Goal: Task Accomplishment & Management: Manage account settings

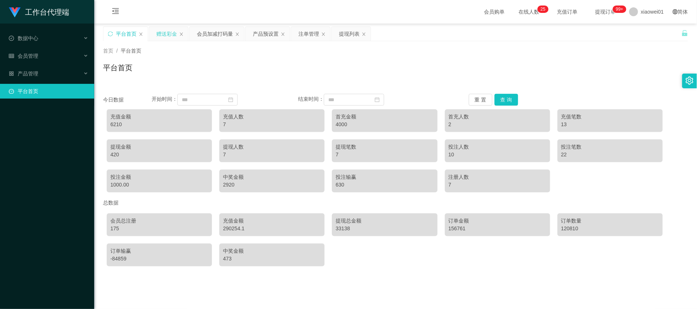
click at [174, 32] on div "赠送彩金" at bounding box center [167, 34] width 21 height 14
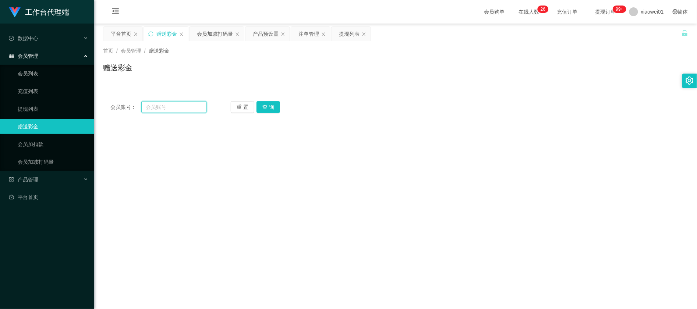
click at [163, 107] on input "text" at bounding box center [174, 107] width 66 height 12
paste input "zilian11"
type input "zilian11"
click at [262, 109] on button "查 询" at bounding box center [269, 107] width 24 height 12
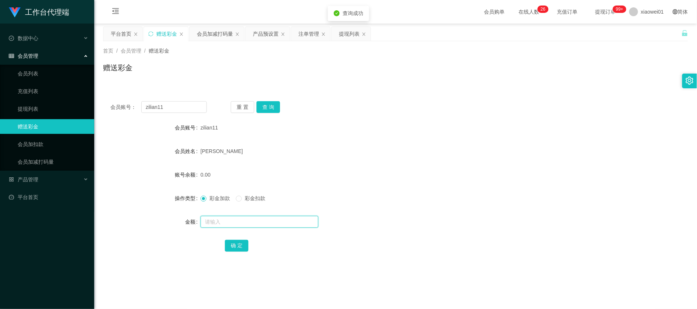
click at [235, 217] on input "text" at bounding box center [260, 222] width 118 height 12
type input "100"
click at [241, 247] on button "确 定" at bounding box center [237, 246] width 24 height 12
drag, startPoint x: 460, startPoint y: 176, endPoint x: 530, endPoint y: 142, distance: 77.9
click at [467, 176] on div "100.00" at bounding box center [372, 175] width 342 height 15
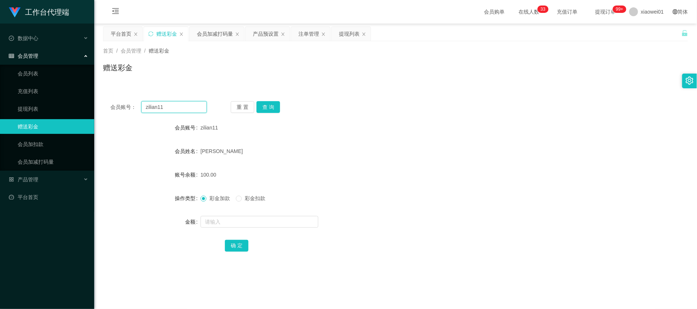
drag, startPoint x: 166, startPoint y: 111, endPoint x: -13, endPoint y: 109, distance: 179.4
click at [0, 109] on html "工作台代理端 数据中心 会员管理 会员列表 充值列表 提现列表 赠送彩金 会员加扣款 会员加减打码量 产品管理 平台首页 保存配置 重置配置 整体风格设置 主…" at bounding box center [348, 154] width 697 height 309
paste input "0176509137"
type input "0176509137"
click at [256, 101] on div "重 置 查 询" at bounding box center [279, 107] width 96 height 12
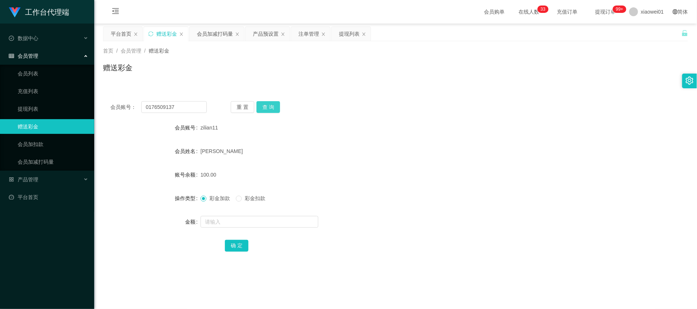
click at [265, 102] on button "查 询" at bounding box center [269, 107] width 24 height 12
click at [241, 226] on input "text" at bounding box center [260, 222] width 118 height 12
type input "100"
click at [242, 250] on button "确 定" at bounding box center [237, 246] width 24 height 12
click at [407, 186] on form "会员账号 0176509137 会员姓名 Henry Teh 账号余额 100.00 操作类型 彩金加款 彩金扣款 金额 确 定" at bounding box center [396, 186] width 586 height 133
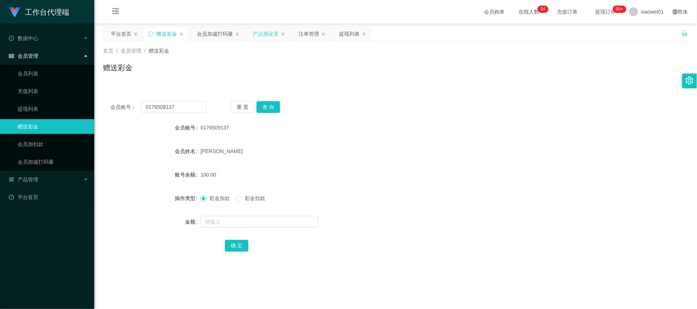
click at [273, 34] on div "产品预设置" at bounding box center [266, 34] width 26 height 14
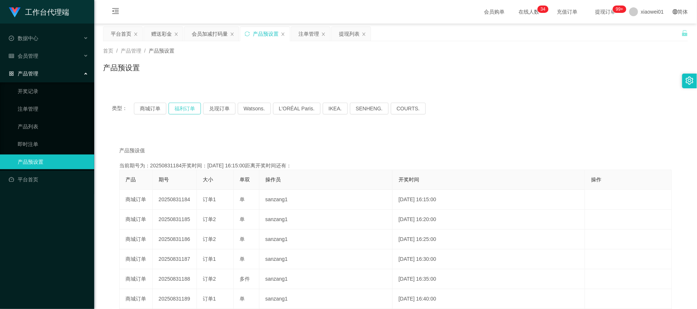
click at [192, 111] on button "福利订单" at bounding box center [185, 109] width 32 height 12
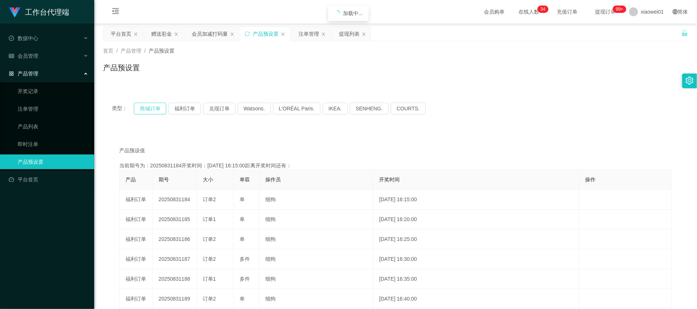
click at [162, 110] on button "商城订单" at bounding box center [150, 109] width 32 height 12
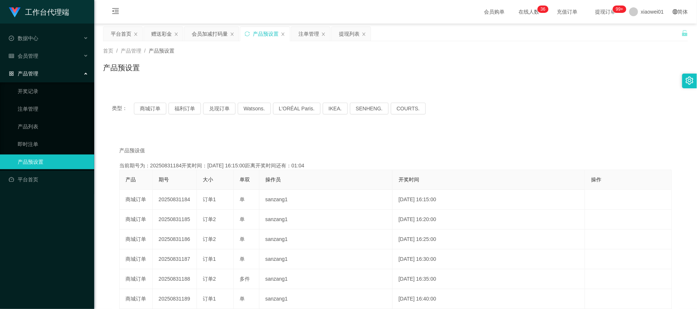
drag, startPoint x: 507, startPoint y: 135, endPoint x: 351, endPoint y: 72, distance: 167.5
click at [507, 135] on div "产品预设值 添加期号 当前期号为：20250831184开奖时间：2025-08-31 16:15:00距离开奖时间还有：01:04 产品 期号 大小 单双 …" at bounding box center [396, 276] width 586 height 291
click at [152, 27] on div "赠送彩金" at bounding box center [161, 34] width 21 height 14
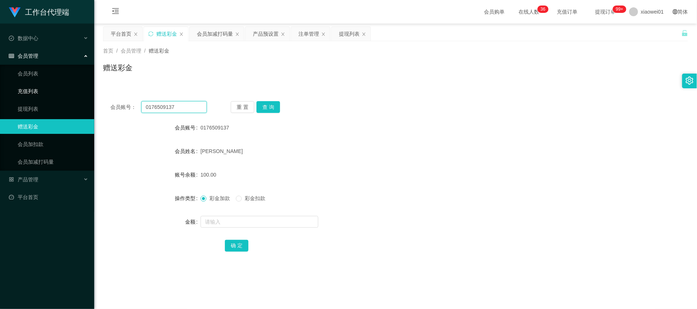
drag, startPoint x: 192, startPoint y: 111, endPoint x: 26, endPoint y: 89, distance: 167.6
click at [29, 89] on section "工作台代理端 数据中心 会员管理 会员列表 充值列表 提现列表 赠送彩金 会员加扣款 会员加减打码量 产品管理 开奖记录 注单管理 产品列表 即时注单 产品预…" at bounding box center [348, 220] width 697 height 440
paste input "Vickyyy"
type input "Vickyyy"
click at [272, 107] on button "查 询" at bounding box center [269, 107] width 24 height 12
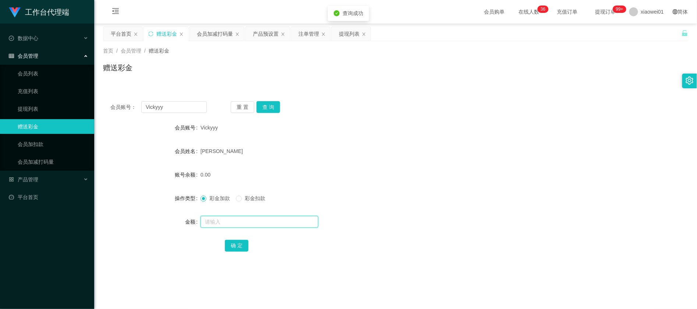
click at [238, 221] on input "text" at bounding box center [260, 222] width 118 height 12
type input "100"
click at [236, 245] on button "确 定" at bounding box center [237, 246] width 24 height 12
click at [414, 142] on form "会员账号 Vickyyy 会员姓名 Vickneswaran Selvamohan 账号余额 100.00 操作类型 彩金加款 彩金扣款 金额 确 定" at bounding box center [396, 186] width 586 height 133
drag, startPoint x: 91, startPoint y: 105, endPoint x: 41, endPoint y: 92, distance: 51.8
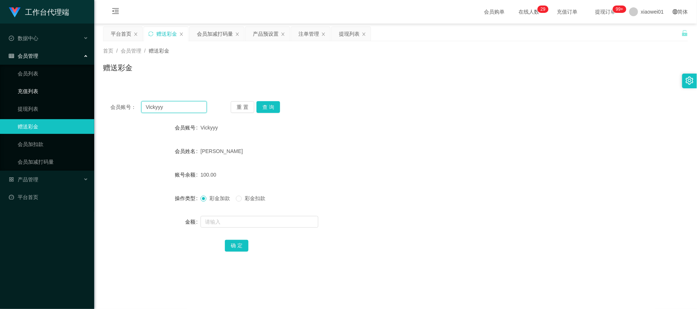
click at [27, 96] on section "工作台代理端 数据中心 会员管理 会员列表 充值列表 提现列表 赠送彩金 会员加扣款 会员加减打码量 产品管理 开奖记录 注单管理 产品列表 即时注单 产品预…" at bounding box center [348, 220] width 697 height 440
paste input "Cpin614"
type input "Cpin614"
click at [271, 103] on button "查 询" at bounding box center [269, 107] width 24 height 12
click at [181, 113] on input "Cpin614" at bounding box center [174, 107] width 66 height 12
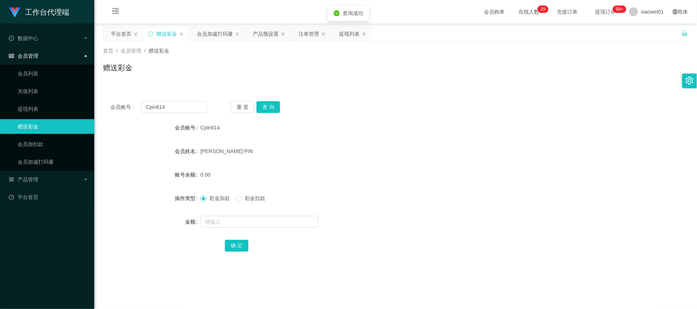
click at [217, 213] on form "会员账号 Cpin614 会员姓名 CHEN CHIEN PIN 账号余额 0.00 操作类型 彩金加款 彩金扣款 金额 确 定" at bounding box center [396, 186] width 586 height 133
click at [218, 222] on input "text" at bounding box center [260, 222] width 118 height 12
type input "100"
click at [245, 242] on button "确 定" at bounding box center [237, 246] width 24 height 12
click at [395, 189] on form "会员账号 Cpin614 会员姓名 CHEN CHIEN PIN 账号余额 100.00 操作类型 彩金加款 彩金扣款 金额 确 定" at bounding box center [396, 186] width 586 height 133
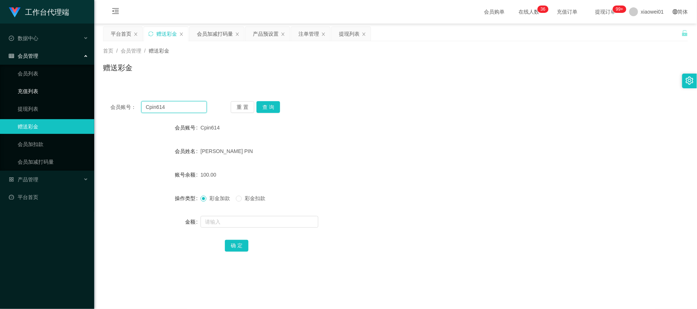
drag, startPoint x: 183, startPoint y: 109, endPoint x: 82, endPoint y: 88, distance: 103.9
click at [82, 88] on section "工作台代理端 数据中心 会员管理 会员列表 充值列表 提现列表 赠送彩金 会员加扣款 会员加减打码量 产品管理 开奖记录 注单管理 产品列表 即时注单 产品预…" at bounding box center [348, 220] width 697 height 440
paste input "zhouqs"
type input "zhouqs"
click at [272, 107] on button "查 询" at bounding box center [269, 107] width 24 height 12
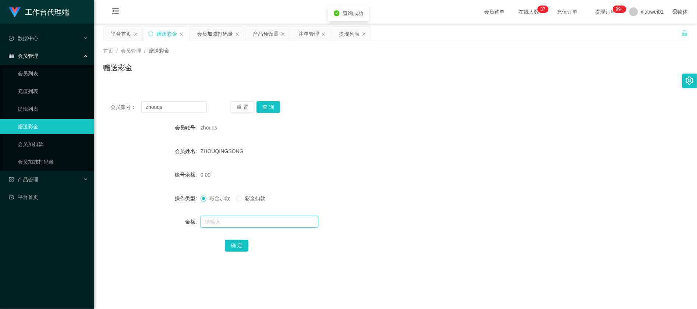
click at [231, 220] on input "text" at bounding box center [260, 222] width 118 height 12
type input "200"
click at [236, 248] on button "确 定" at bounding box center [237, 246] width 24 height 12
click at [478, 173] on div "200.00" at bounding box center [372, 175] width 342 height 15
drag, startPoint x: 181, startPoint y: 108, endPoint x: 67, endPoint y: 104, distance: 114.6
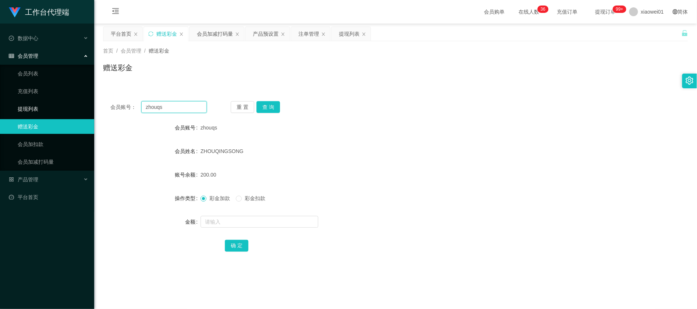
click at [69, 104] on section "工作台代理端 数据中心 会员管理 会员列表 充值列表 提现列表 赠送彩金 会员加扣款 会员加减打码量 产品管理 开奖记录 注单管理 产品列表 即时注单 产品预…" at bounding box center [348, 220] width 697 height 440
paste input "Alwi"
type input "Alwi"
drag, startPoint x: 273, startPoint y: 102, endPoint x: 266, endPoint y: 108, distance: 9.1
click at [273, 102] on button "查 询" at bounding box center [269, 107] width 24 height 12
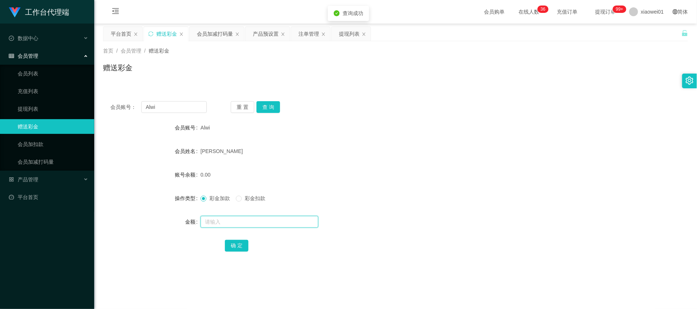
click at [231, 218] on input "text" at bounding box center [260, 222] width 118 height 12
type input "100"
drag, startPoint x: 240, startPoint y: 246, endPoint x: 247, endPoint y: 243, distance: 6.9
click at [240, 246] on button "确 定" at bounding box center [237, 246] width 24 height 12
click at [451, 169] on div "100.00" at bounding box center [372, 175] width 342 height 15
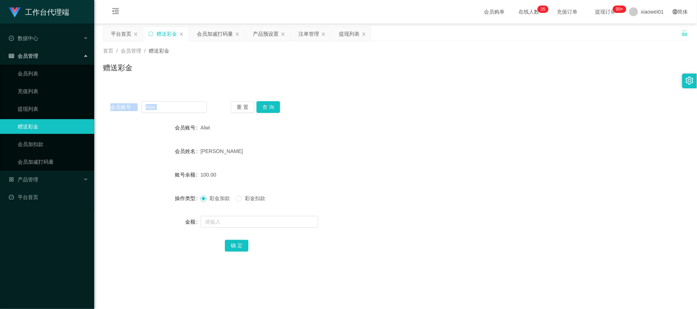
drag, startPoint x: 171, startPoint y: 115, endPoint x: 94, endPoint y: 108, distance: 77.2
click at [94, 108] on main "关闭左侧 关闭右侧 关闭其它 刷新页面 平台首页 赠送彩金 会员加减打码量 产品预设置 注单管理 提现列表 首页 / 会员管理 / 赠送彩金 / 赠送彩金 会…" at bounding box center [395, 215] width 603 height 383
copy div "会员账号： 重 置 查 询"
click at [136, 128] on div "会员账号" at bounding box center [152, 127] width 98 height 15
drag, startPoint x: 167, startPoint y: 105, endPoint x: 180, endPoint y: 84, distance: 24.3
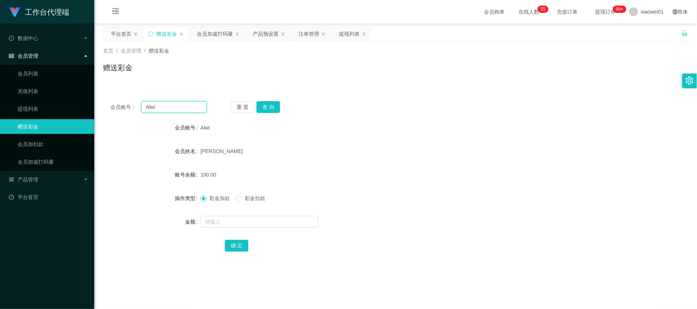
click at [89, 99] on section "工作台代理端 数据中心 会员管理 会员列表 充值列表 提现列表 赠送彩金 会员加扣款 会员加减打码量 产品管理 开奖记录 注单管理 产品列表 即时注单 产品预…" at bounding box center [348, 220] width 697 height 440
click at [348, 31] on div "提现列表" at bounding box center [349, 34] width 21 height 14
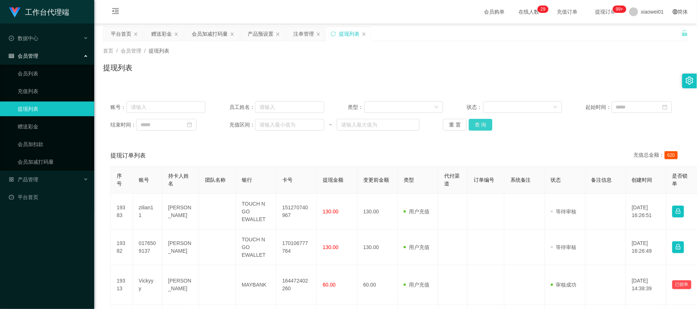
click at [479, 127] on button "查 询" at bounding box center [481, 125] width 24 height 12
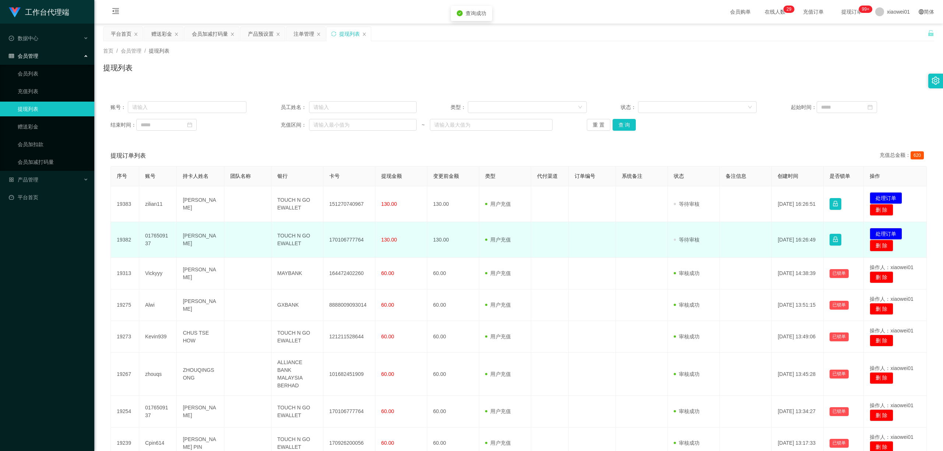
click at [292, 240] on td "TOUCH N GO EWALLET" at bounding box center [297, 240] width 52 height 36
click at [346, 240] on td "170106777764" at bounding box center [349, 240] width 52 height 36
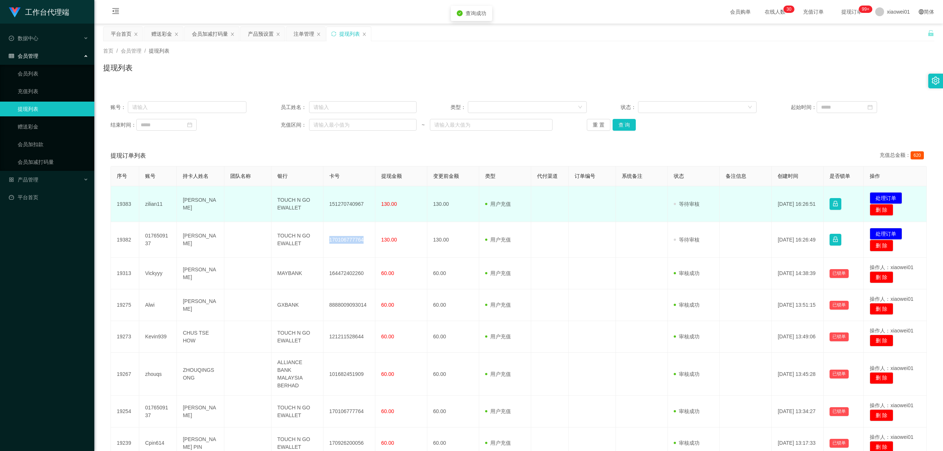
copy td "170106777764"
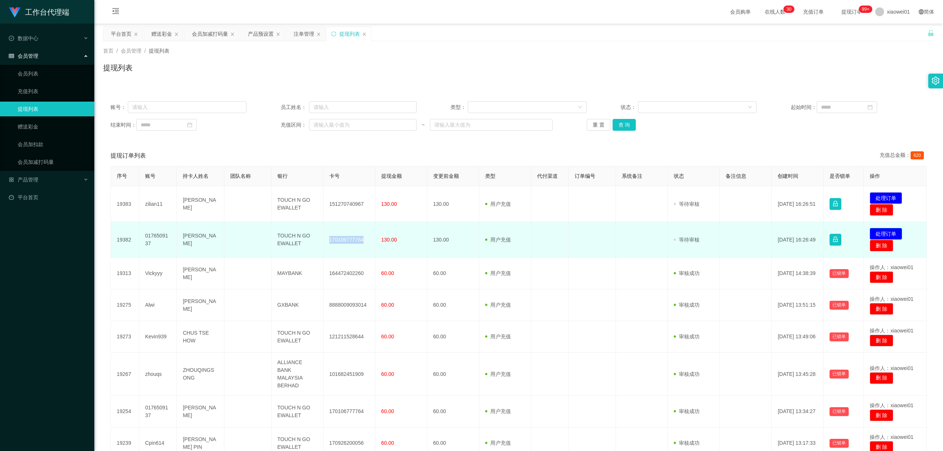
click at [697, 229] on button "处理订单" at bounding box center [885, 234] width 32 height 12
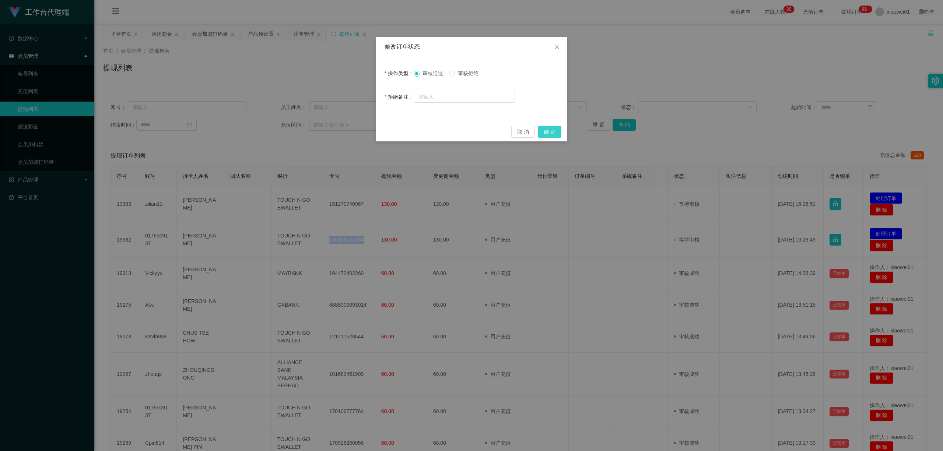
click at [553, 133] on button "确 定" at bounding box center [550, 132] width 24 height 12
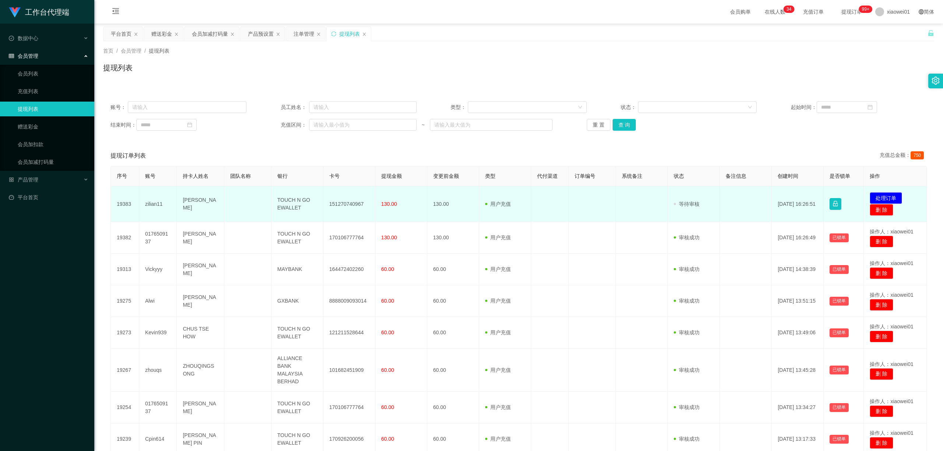
click at [327, 202] on td "151270740967" at bounding box center [349, 204] width 52 height 36
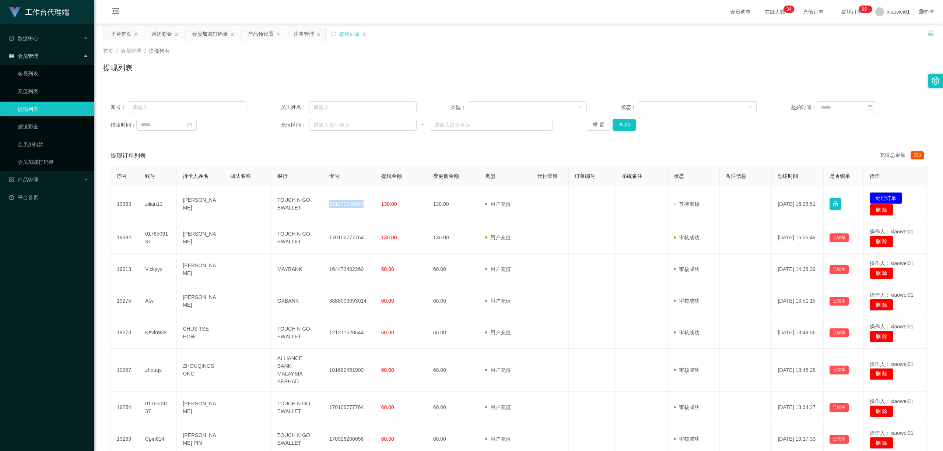
copy td "151270740967"
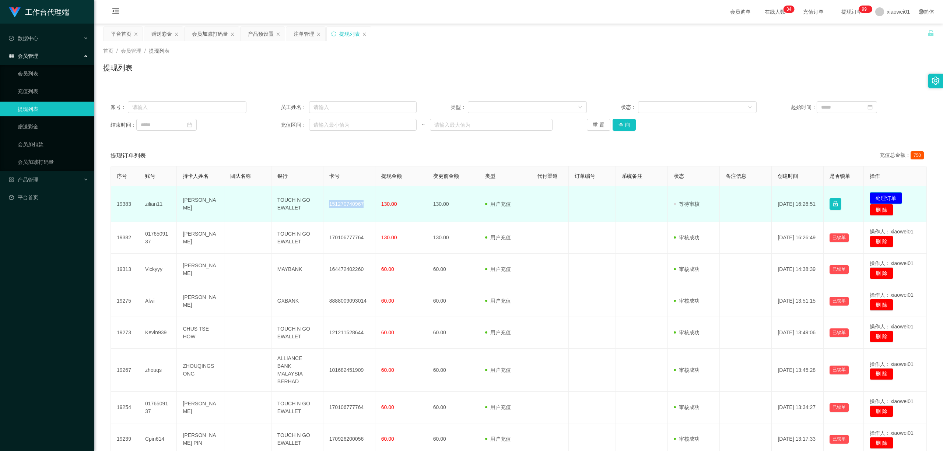
click at [697, 192] on button "处理订单" at bounding box center [885, 198] width 32 height 12
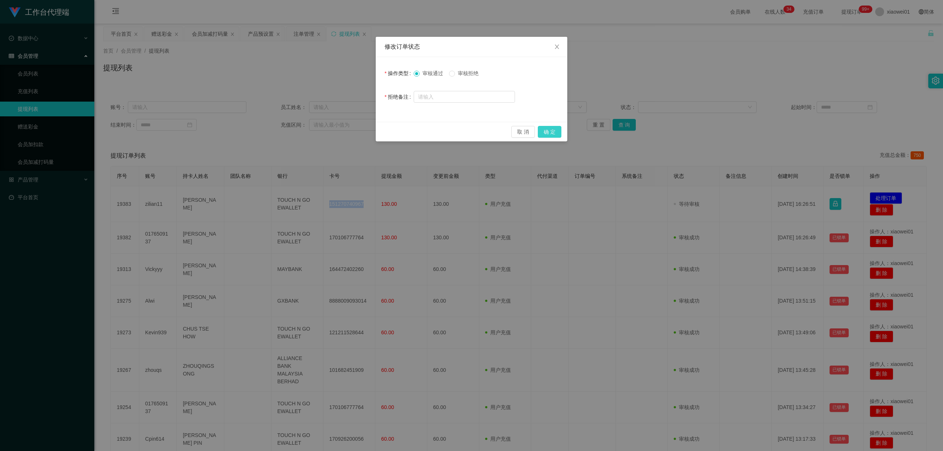
click at [559, 134] on button "确 定" at bounding box center [550, 132] width 24 height 12
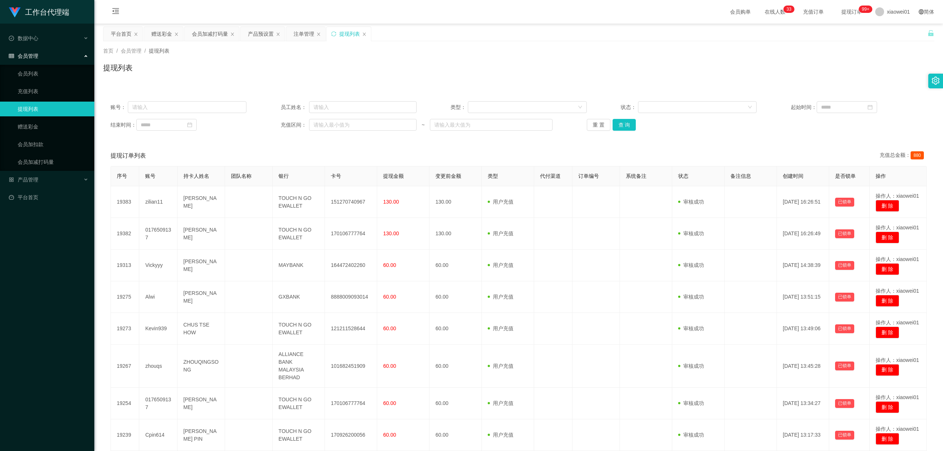
click at [159, 42] on div "首页 / 会员管理 / 提现列表 / 提现列表" at bounding box center [518, 63] width 848 height 44
click at [163, 36] on div "赠送彩金" at bounding box center [161, 34] width 21 height 14
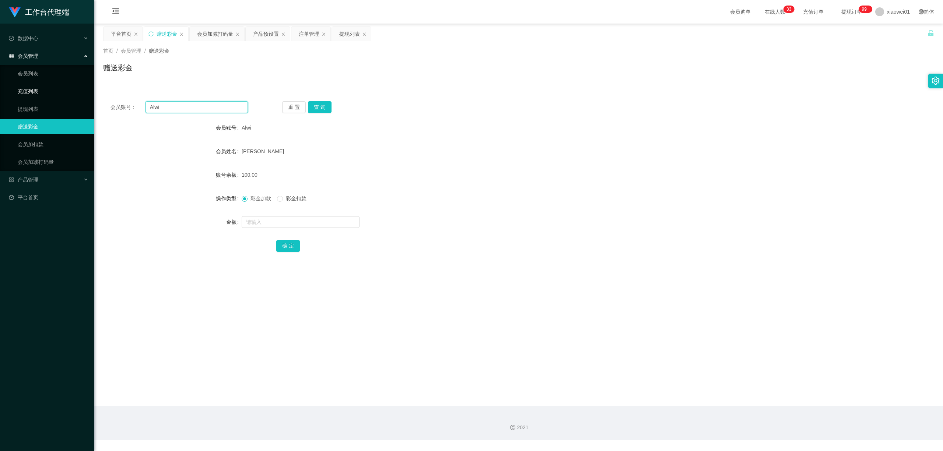
drag, startPoint x: 193, startPoint y: 105, endPoint x: 30, endPoint y: 94, distance: 163.9
click at [30, 94] on section "工作台代理端 数据中心 会员管理 会员列表 充值列表 提现列表 赠送彩金 会员加扣款 会员加减打码量 产品管理 开奖记录 注单管理 产品列表 即时注单 产品预…" at bounding box center [471, 220] width 943 height 440
paste input "Kevin939"
type input "Kevin939"
click at [320, 110] on button "查 询" at bounding box center [320, 107] width 24 height 12
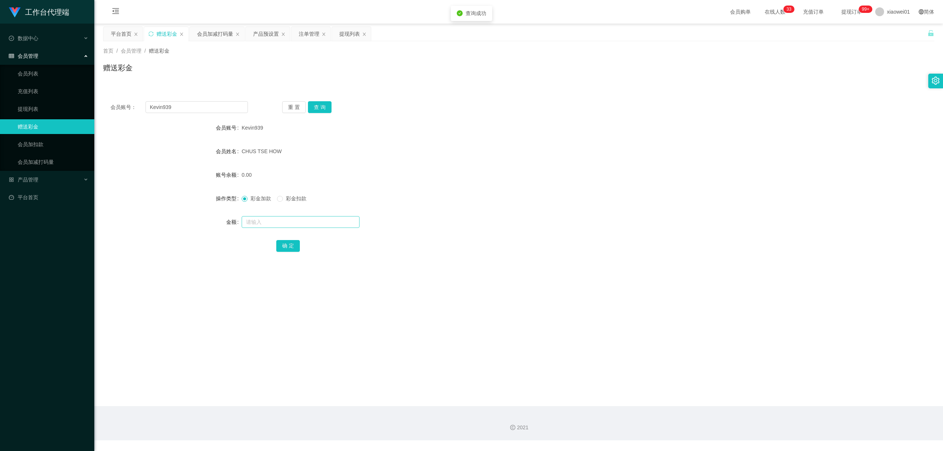
click at [295, 229] on div at bounding box center [484, 222] width 485 height 15
click at [298, 221] on input "text" at bounding box center [301, 222] width 118 height 12
type input "100"
click at [290, 248] on button "确 定" at bounding box center [288, 246] width 24 height 12
click at [516, 192] on div "彩金加款 彩金扣款" at bounding box center [484, 198] width 485 height 15
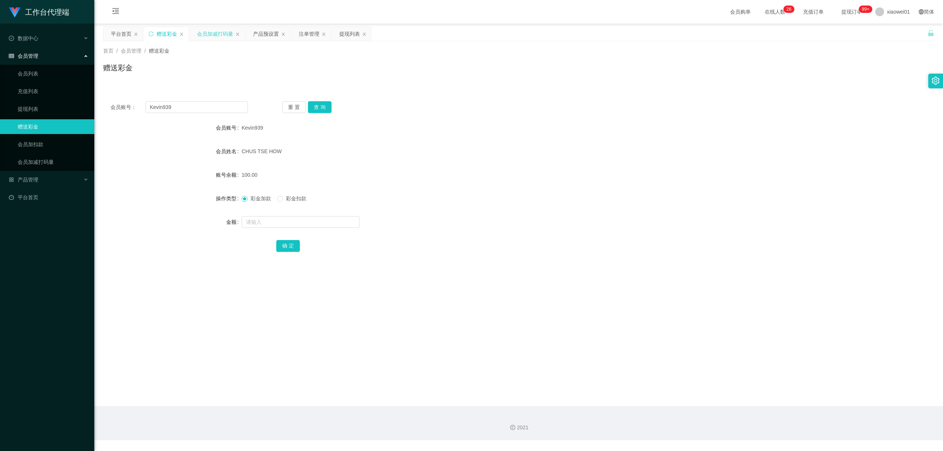
click at [210, 40] on div "会员加减打码量" at bounding box center [215, 34] width 36 height 14
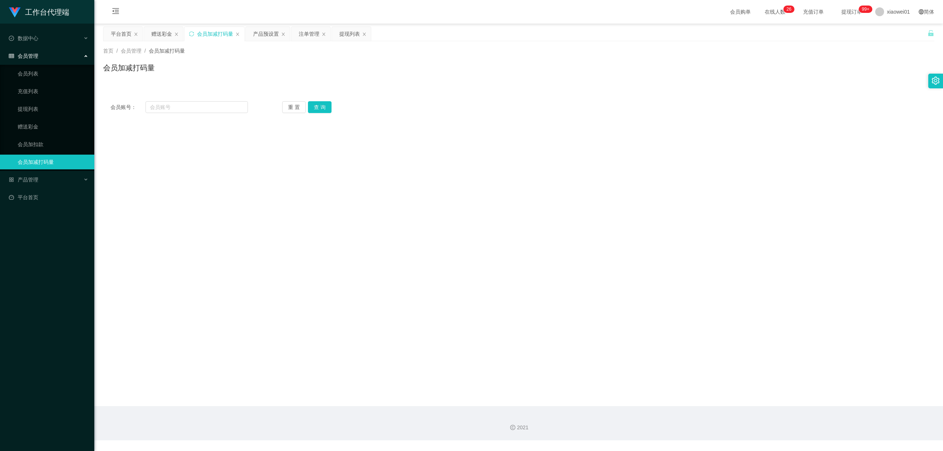
click at [151, 41] on div "首页 / 会员管理 / 会员加减打码量 / 会员加减打码量" at bounding box center [518, 63] width 848 height 44
click at [164, 33] on div "赠送彩金" at bounding box center [161, 34] width 21 height 14
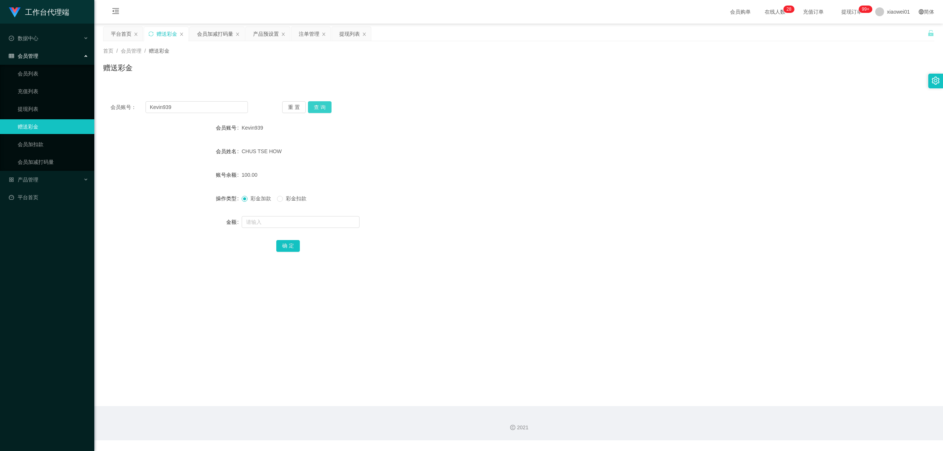
click at [318, 108] on button "查 询" at bounding box center [320, 107] width 24 height 12
click at [349, 35] on div "提现列表" at bounding box center [349, 34] width 21 height 14
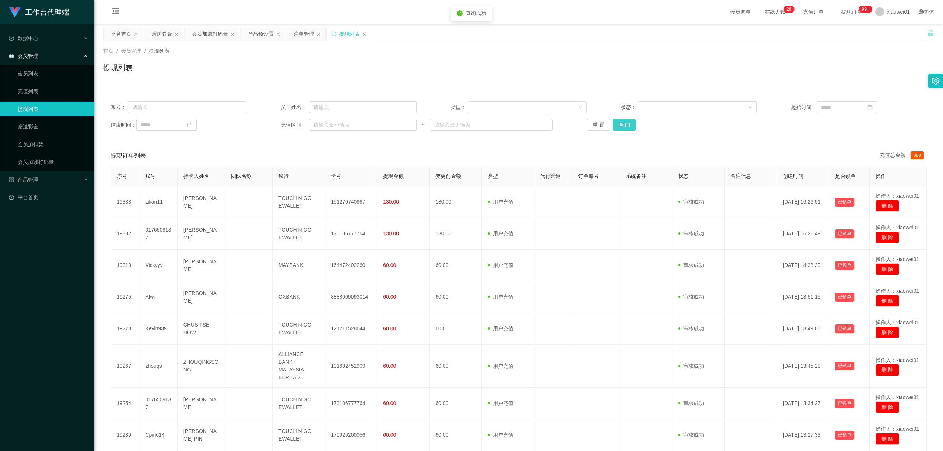
click at [622, 127] on button "查 询" at bounding box center [624, 125] width 24 height 12
click at [622, 126] on button "查 询" at bounding box center [624, 125] width 24 height 12
click at [622, 126] on div "重 置 查 询" at bounding box center [655, 125] width 136 height 12
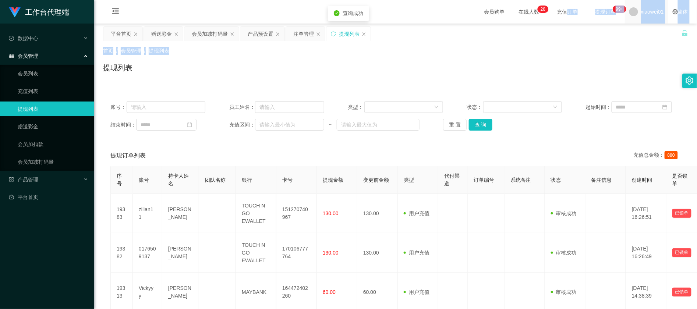
drag, startPoint x: 548, startPoint y: 13, endPoint x: 650, endPoint y: 15, distance: 102.4
click at [160, 35] on div "赠送彩金" at bounding box center [161, 34] width 21 height 14
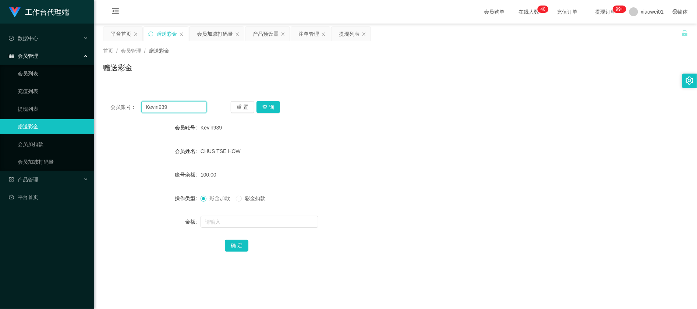
drag, startPoint x: 167, startPoint y: 108, endPoint x: 156, endPoint y: 105, distance: 11.4
click at [99, 103] on main "关闭左侧 关闭右侧 关闭其它 刷新页面 平台首页 赠送彩金 会员加减打码量 产品预设置 注单管理 提现列表 首页 / 会员管理 / 赠送彩金 / 赠送彩金 会…" at bounding box center [395, 215] width 603 height 383
paste input "Vickyyy"
type input "Vickyyy"
click at [276, 103] on button "查 询" at bounding box center [269, 107] width 24 height 12
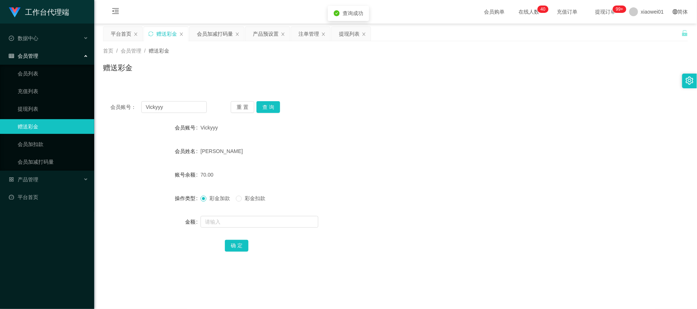
click at [226, 214] on form "会员账号 Vickyyy 会员姓名 Vickneswaran Selvamohan 账号余额 70.00 操作类型 彩金加款 彩金扣款 金额 确 定" at bounding box center [396, 186] width 586 height 133
click at [226, 223] on input "text" at bounding box center [260, 222] width 118 height 12
type input "60"
click at [237, 240] on button "确 定" at bounding box center [237, 246] width 24 height 12
click at [455, 150] on div "[PERSON_NAME]" at bounding box center [372, 151] width 342 height 15
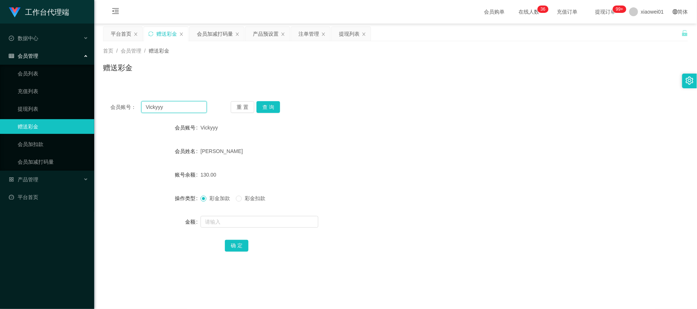
drag, startPoint x: 172, startPoint y: 105, endPoint x: 94, endPoint y: 99, distance: 79.0
click at [79, 99] on section "工作台代理端 数据中心 会员管理 会员列表 充值列表 提现列表 赠送彩金 会员加扣款 会员加减打码量 产品管理 开奖记录 注单管理 产品列表 即时注单 产品预…" at bounding box center [348, 220] width 697 height 440
paste input "zhouqs"
type input "zhouqs"
click at [267, 106] on button "查 询" at bounding box center [269, 107] width 24 height 12
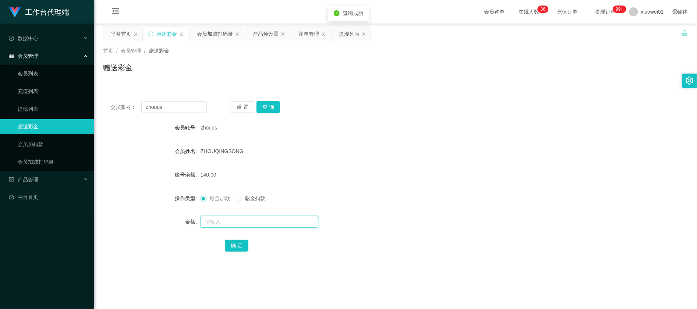
click at [224, 218] on input "text" at bounding box center [260, 222] width 118 height 12
type input "120"
click at [242, 243] on button "确 定" at bounding box center [237, 246] width 24 height 12
click at [407, 179] on div "260.00" at bounding box center [372, 175] width 342 height 15
drag, startPoint x: 173, startPoint y: 104, endPoint x: 24, endPoint y: 90, distance: 149.8
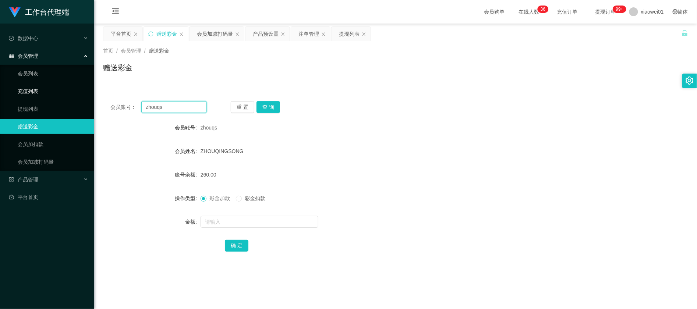
click at [0, 96] on html "工作台代理端 数据中心 会员管理 会员列表 充值列表 提现列表 赠送彩金 会员加扣款 会员加减打码量 产品管理 开奖记录 注单管理 产品列表 即时注单 产品预…" at bounding box center [348, 154] width 697 height 309
paste input "Cpin614"
type input "Cpin614"
click at [274, 105] on button "查 询" at bounding box center [269, 107] width 24 height 12
click at [342, 31] on div "提现列表" at bounding box center [349, 34] width 21 height 14
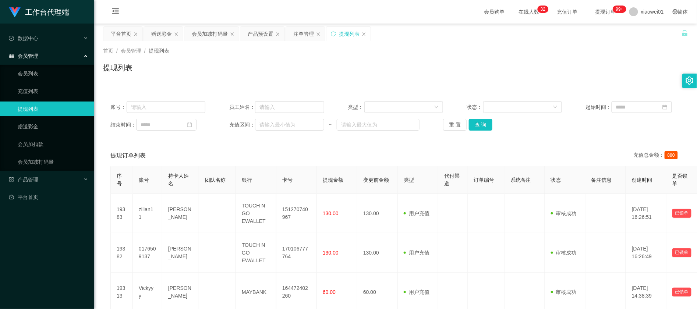
click at [479, 131] on div "结束时间： 充值区间： ~ 重 置 查 询" at bounding box center [395, 125] width 571 height 12
click at [483, 125] on button "查 询" at bounding box center [481, 125] width 24 height 12
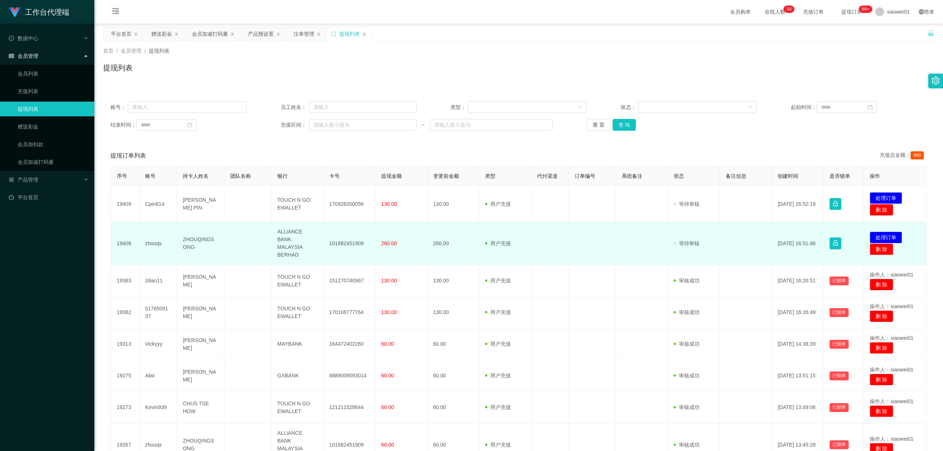
click at [345, 241] on td "101682451909" at bounding box center [349, 243] width 52 height 43
copy td "101682451909"
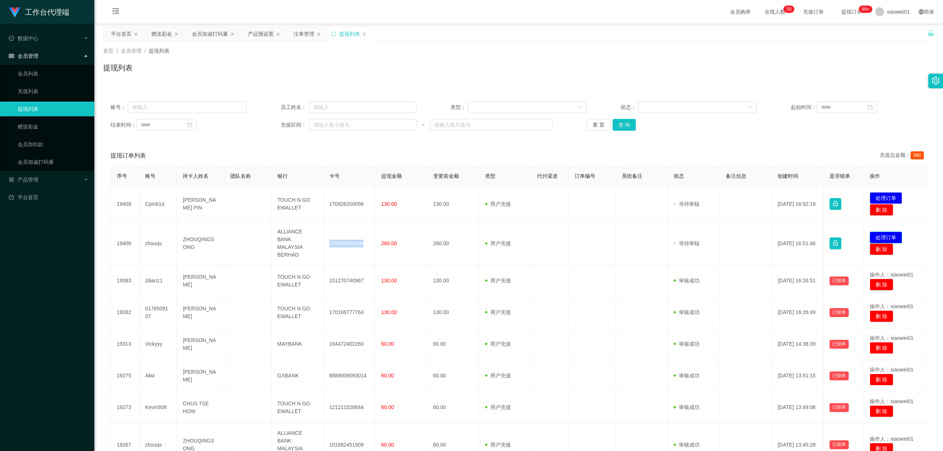
click at [697, 232] on button "处理订单" at bounding box center [885, 238] width 32 height 12
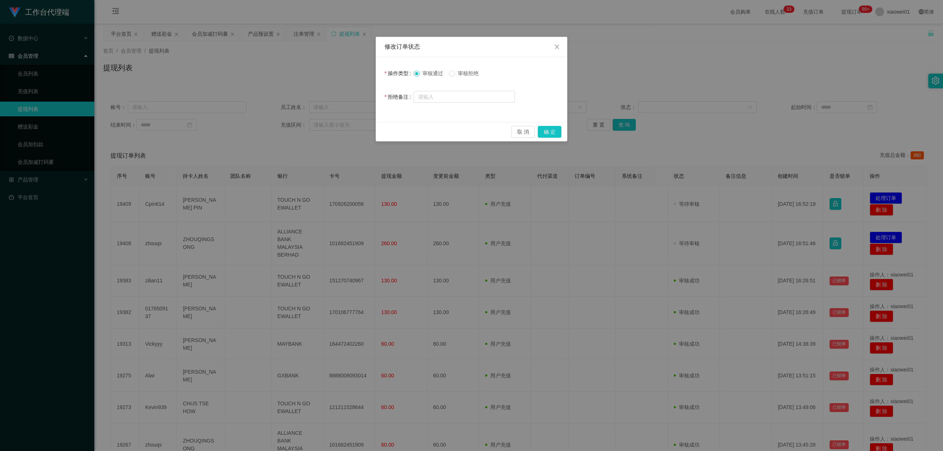
click at [561, 129] on div "取 消 确 定" at bounding box center [471, 132] width 191 height 20
click at [562, 130] on div "取 消 确 定" at bounding box center [471, 132] width 191 height 20
click at [552, 132] on button "确 定" at bounding box center [550, 132] width 24 height 12
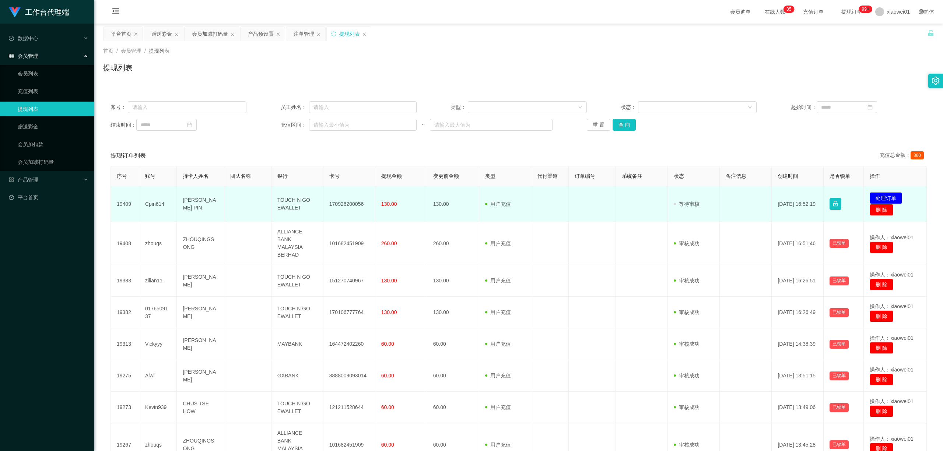
click at [331, 204] on td "170926200056" at bounding box center [349, 204] width 52 height 36
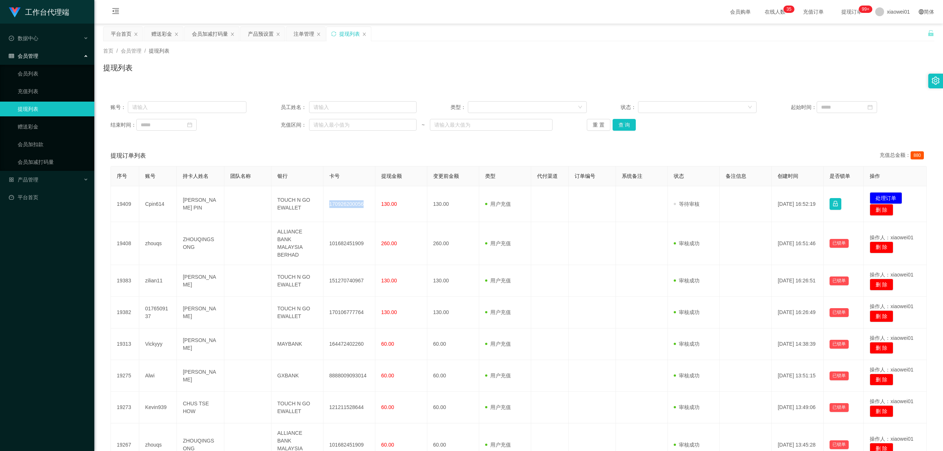
copy td "170926200056"
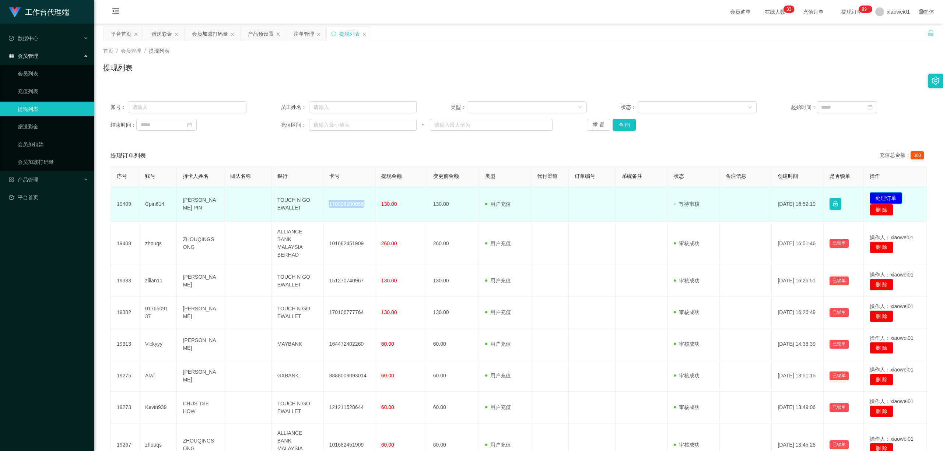
click at [697, 194] on button "处理订单" at bounding box center [885, 198] width 32 height 12
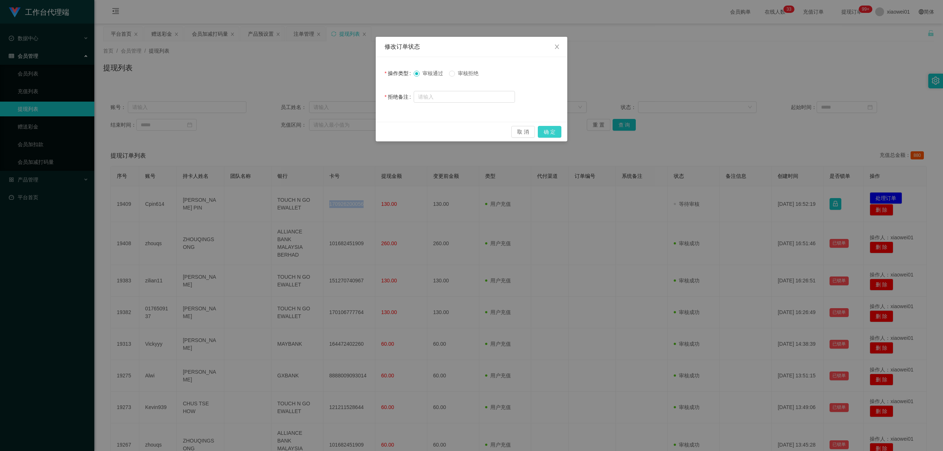
click at [551, 126] on button "确 定" at bounding box center [550, 132] width 24 height 12
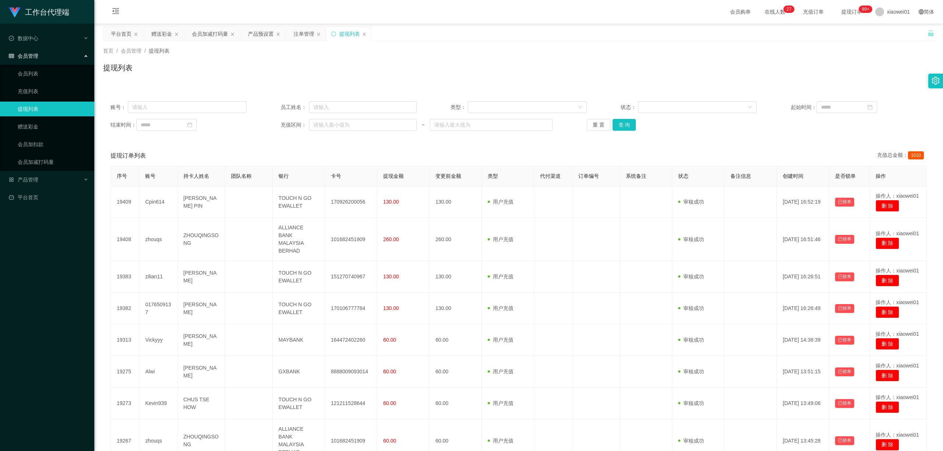
click at [160, 26] on main "关闭左侧 关闭右侧 关闭其它 刷新页面 平台首页 赠送彩金 会员加减打码量 产品预设置 注单管理 提现列表 首页 / 会员管理 / 提现列表 / 提现列表 账…" at bounding box center [518, 287] width 848 height 526
click at [164, 34] on div "赠送彩金" at bounding box center [161, 34] width 21 height 14
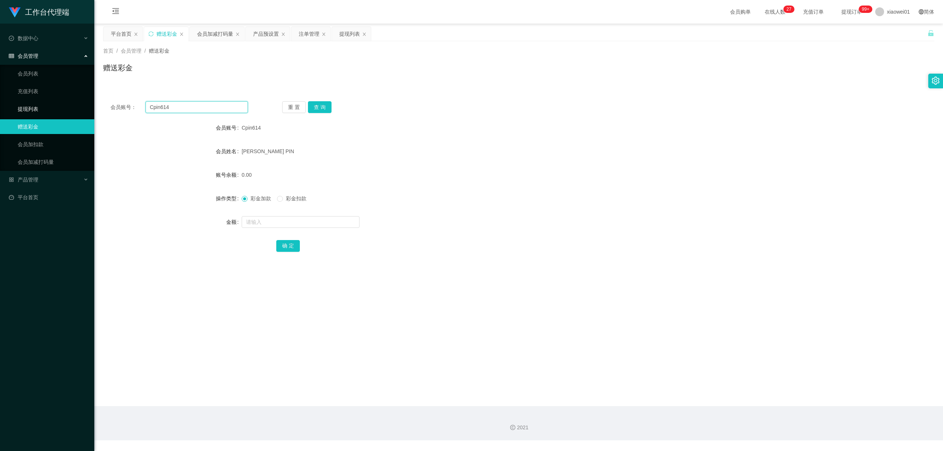
drag, startPoint x: 210, startPoint y: 110, endPoint x: 34, endPoint y: 103, distance: 175.8
click at [34, 103] on section "工作台代理端 数据中心 会员管理 会员列表 充值列表 提现列表 赠送彩金 会员加扣款 会员加减打码量 产品管理 开奖记录 注单管理 产品列表 即时注单 产品预…" at bounding box center [471, 220] width 943 height 440
paste input "0176509137"
type input "0176509137"
click at [326, 104] on button "查 询" at bounding box center [320, 107] width 24 height 12
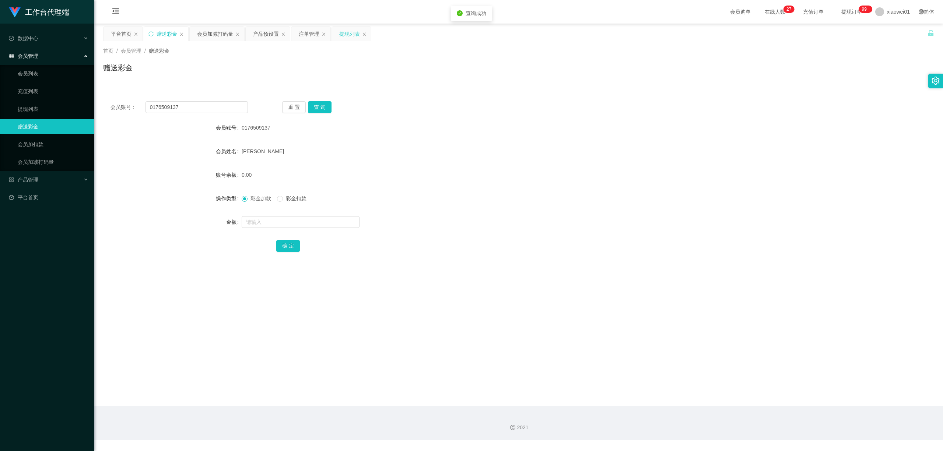
click at [351, 34] on div "提现列表" at bounding box center [349, 34] width 21 height 14
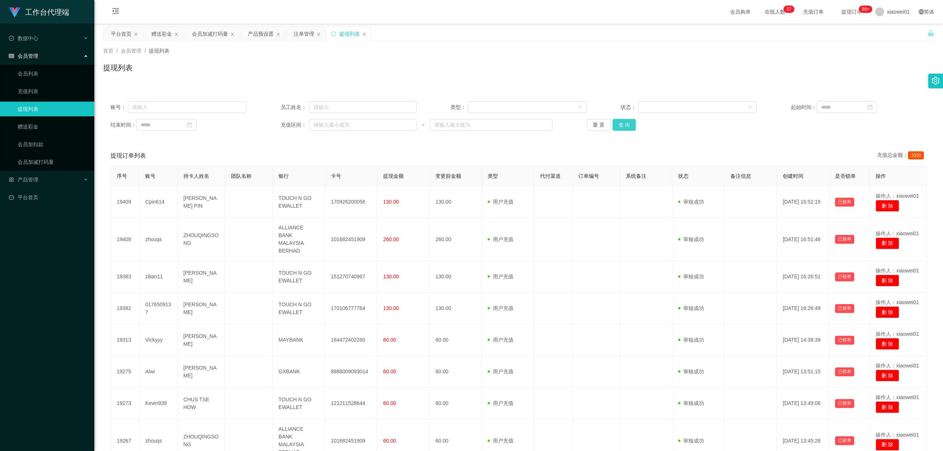
click at [623, 126] on button "查 询" at bounding box center [624, 125] width 24 height 12
click at [617, 127] on button "查 询" at bounding box center [624, 125] width 24 height 12
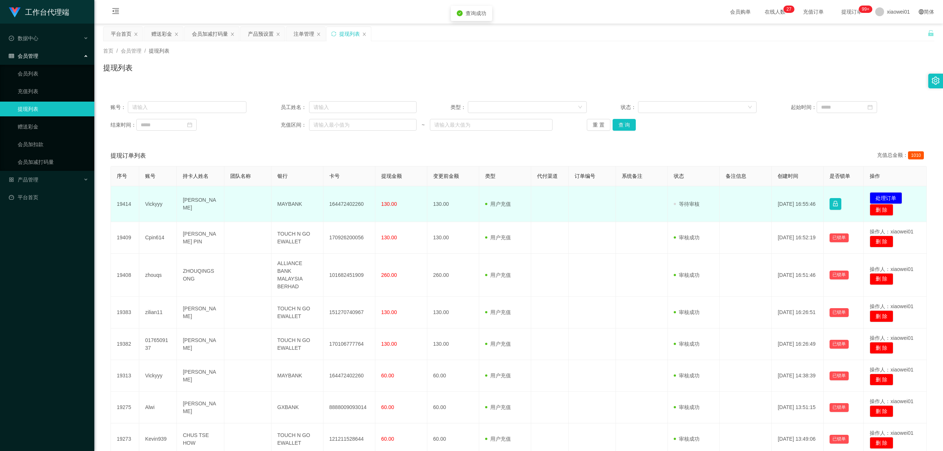
click at [351, 203] on td "164472402260" at bounding box center [349, 204] width 52 height 36
copy td "164472402260"
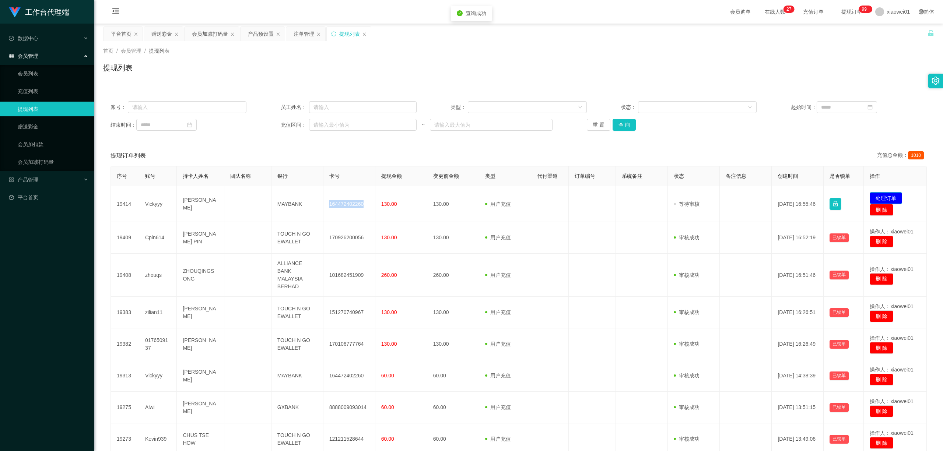
click at [697, 196] on button "处理订单" at bounding box center [885, 198] width 32 height 12
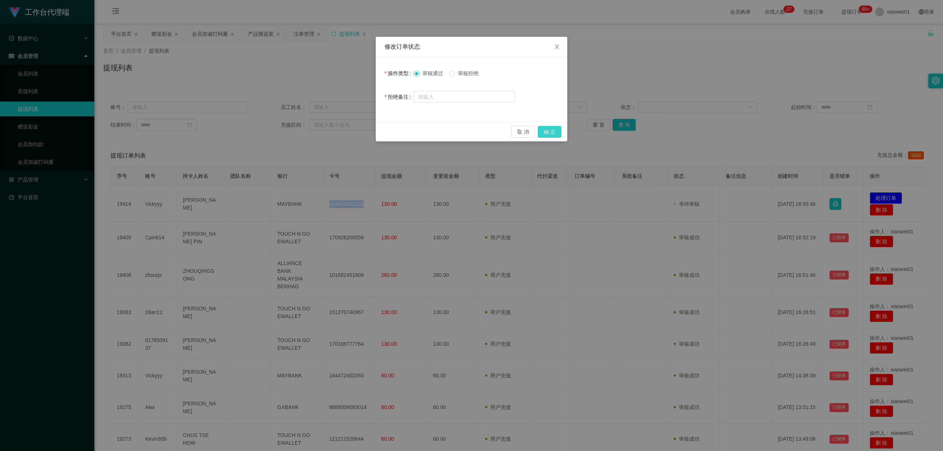
click at [547, 133] on button "确 定" at bounding box center [550, 132] width 24 height 12
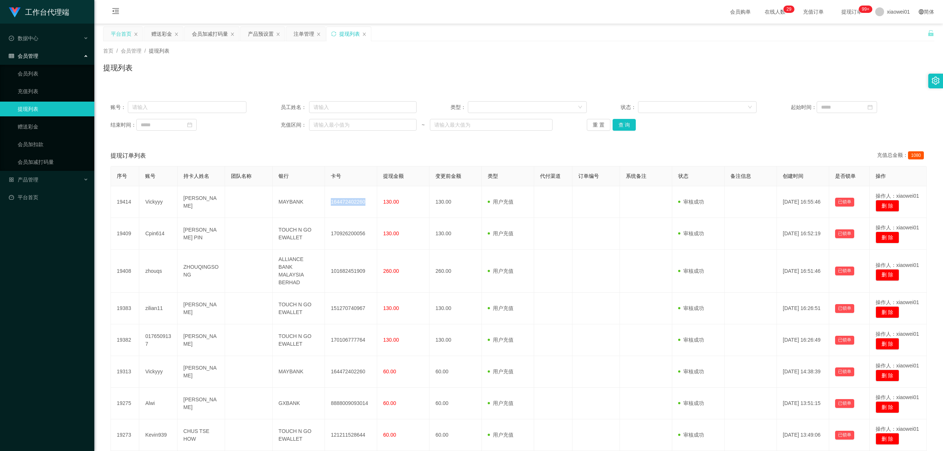
click at [130, 27] on div "平台首页" at bounding box center [121, 34] width 21 height 14
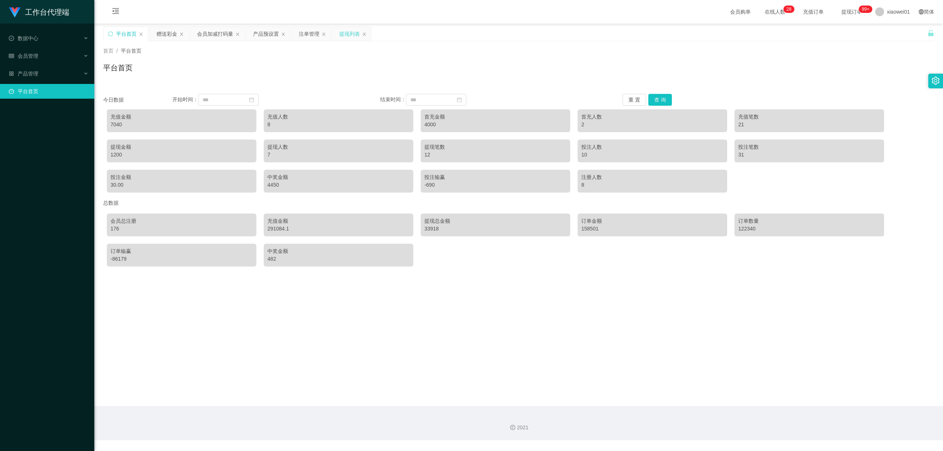
click at [345, 35] on div "提现列表" at bounding box center [349, 34] width 21 height 14
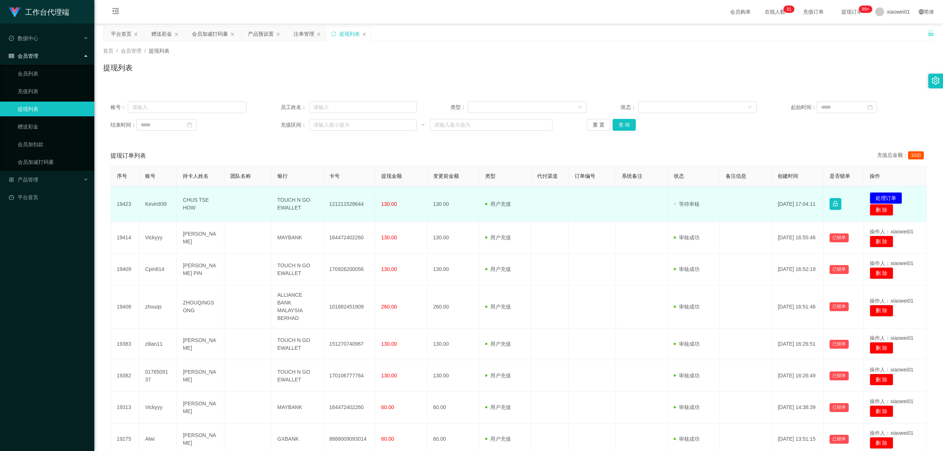
click at [334, 205] on td "121211528644" at bounding box center [349, 204] width 52 height 36
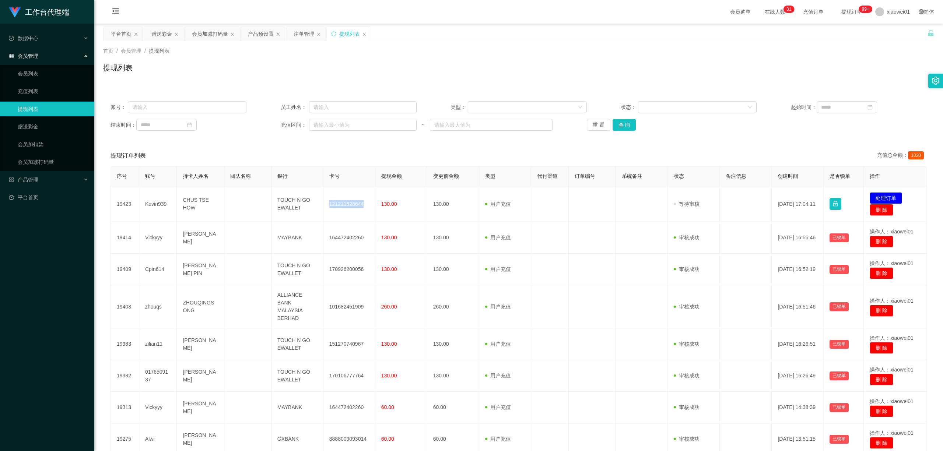
copy td "121211528644"
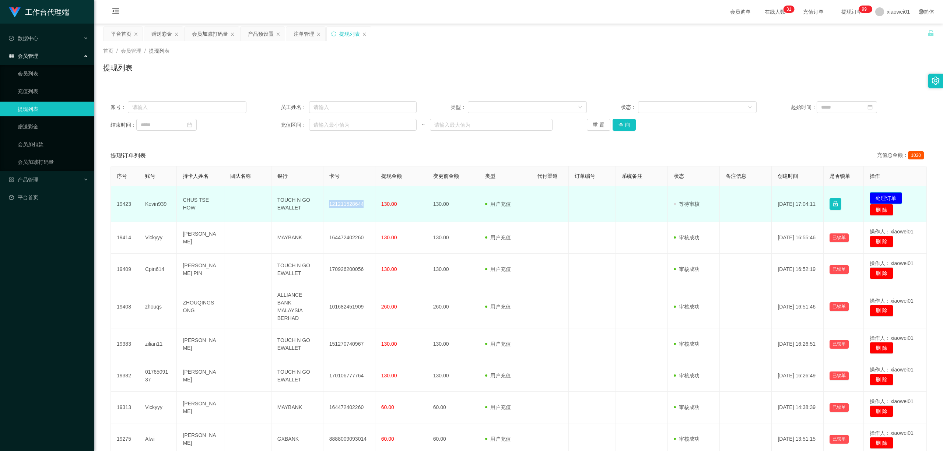
click at [874, 197] on button "处理订单" at bounding box center [885, 198] width 32 height 12
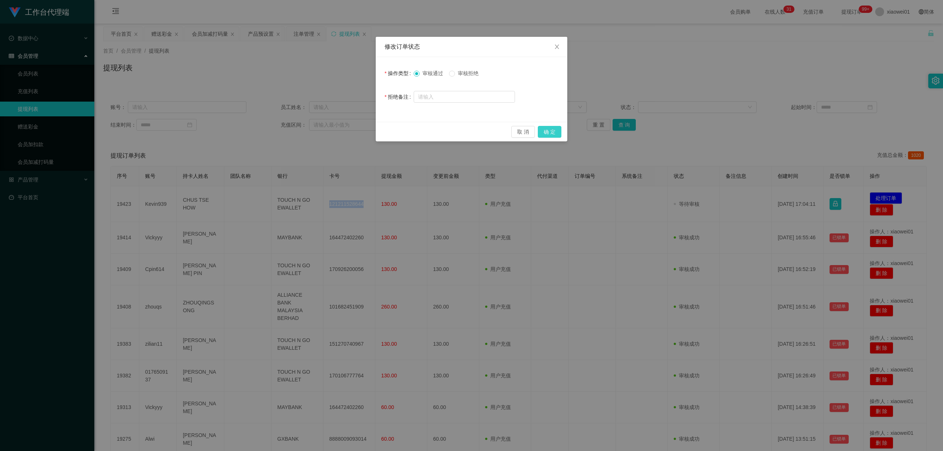
click at [556, 133] on button "确 定" at bounding box center [550, 132] width 24 height 12
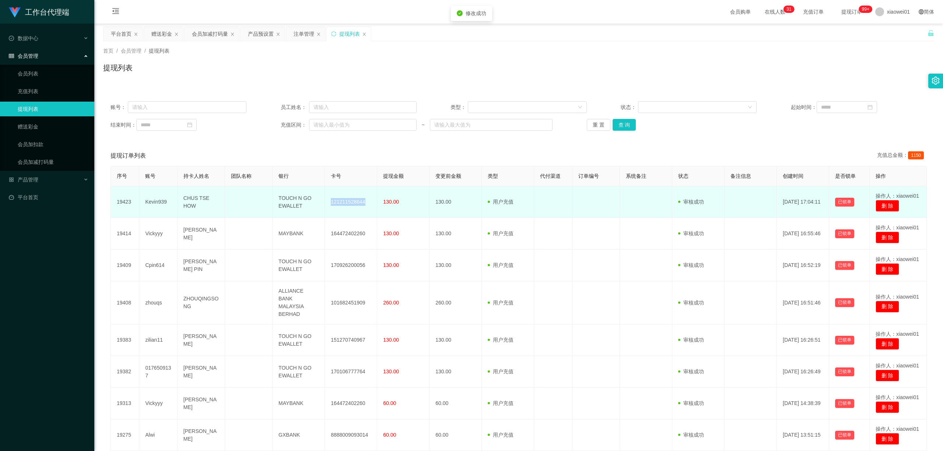
click at [352, 199] on td "121211528644" at bounding box center [351, 202] width 52 height 32
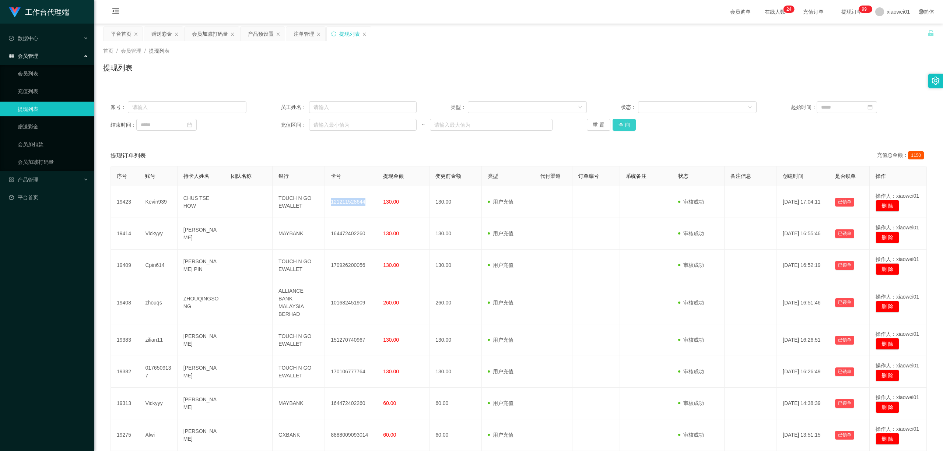
click at [625, 121] on button "查 询" at bounding box center [624, 125] width 24 height 12
click at [624, 122] on button "查 询" at bounding box center [624, 125] width 24 height 12
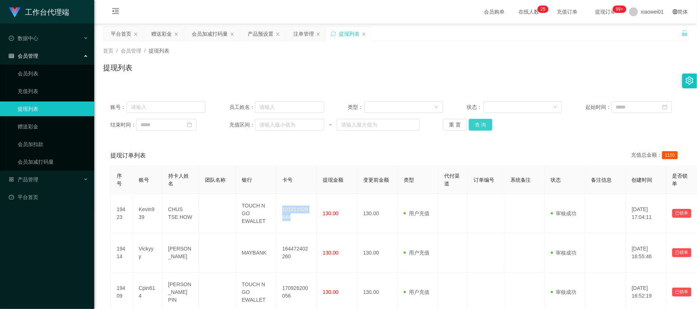
click at [479, 129] on button "查 询" at bounding box center [481, 125] width 24 height 12
click at [478, 123] on button "查 询" at bounding box center [481, 125] width 24 height 12
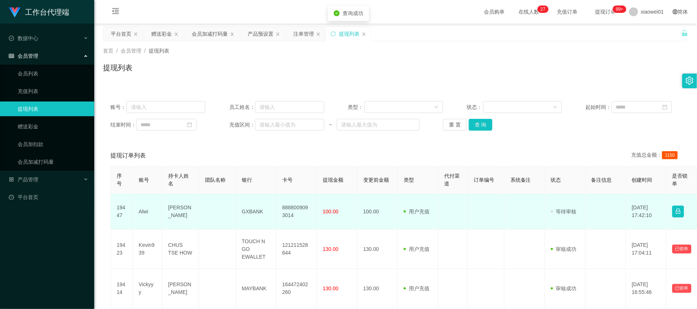
click at [291, 220] on td "8888009093014" at bounding box center [297, 212] width 41 height 36
click at [302, 211] on td "8888009093014" at bounding box center [297, 212] width 41 height 36
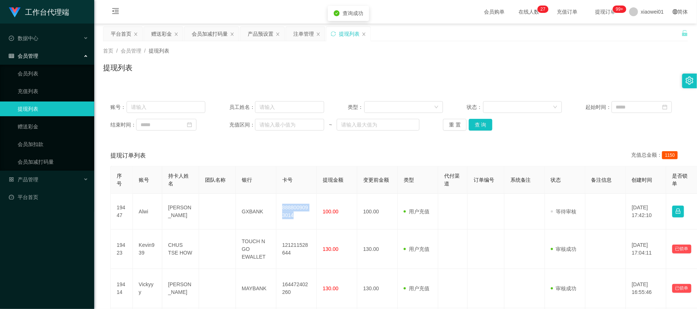
copy td "8888009093014"
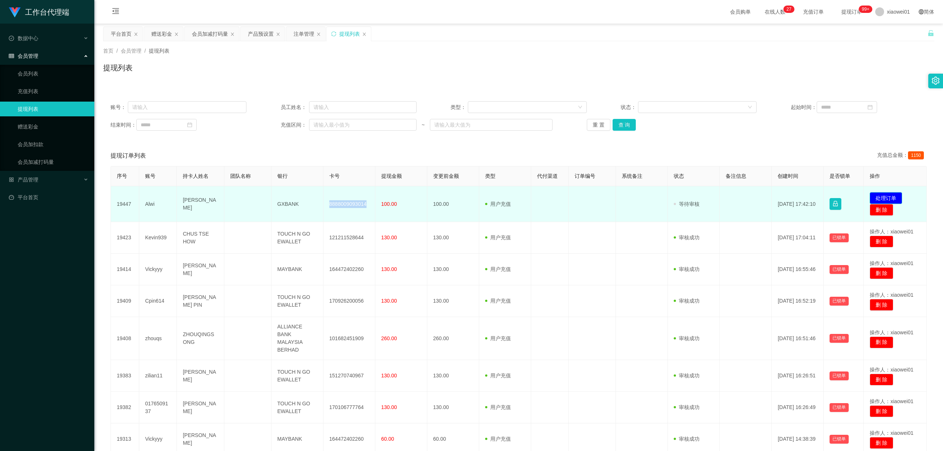
click at [883, 195] on button "处理订单" at bounding box center [885, 198] width 32 height 12
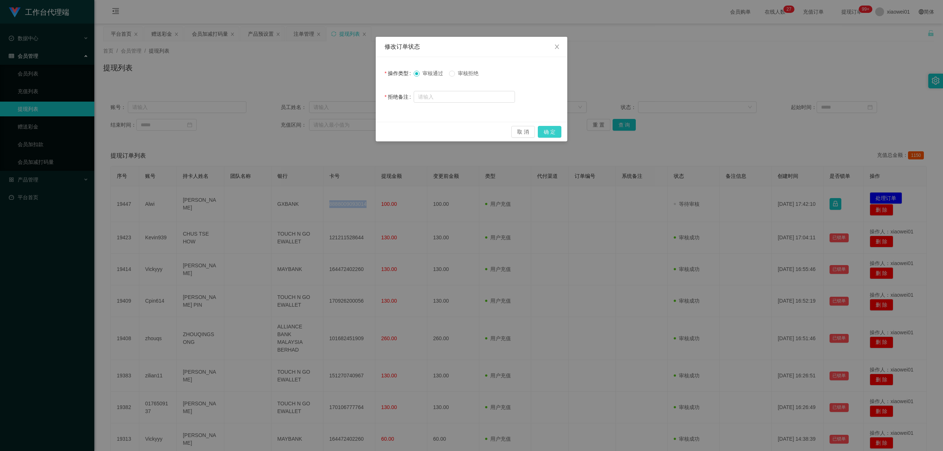
click at [556, 130] on button "确 定" at bounding box center [550, 132] width 24 height 12
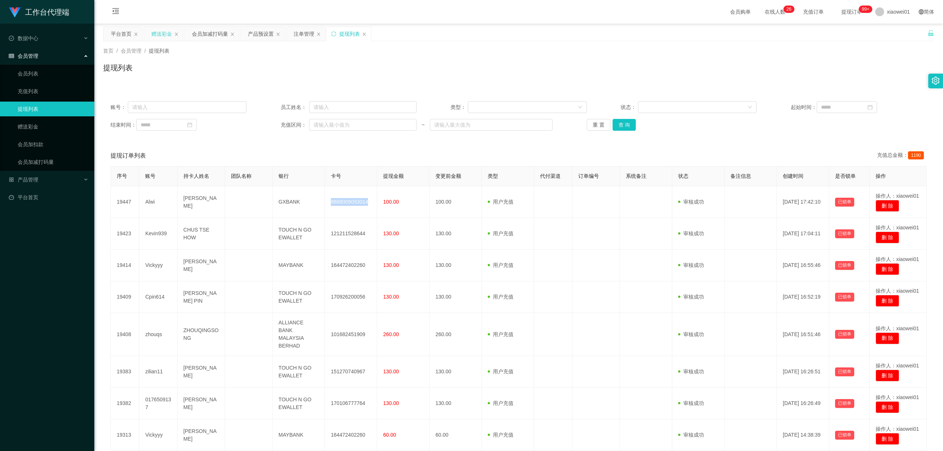
click at [158, 32] on div "赠送彩金" at bounding box center [161, 34] width 21 height 14
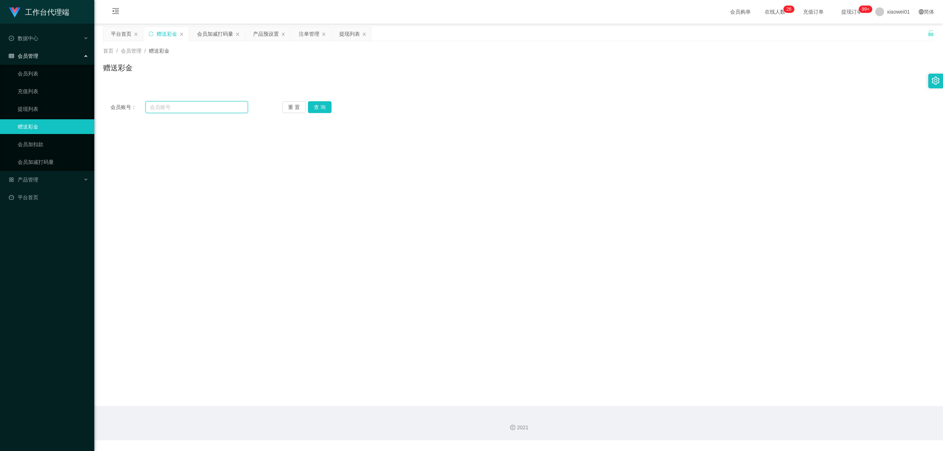
click at [193, 110] on input "text" at bounding box center [196, 107] width 102 height 12
paste input "ahwei"
type input "ahwei"
click at [326, 111] on button "查 询" at bounding box center [320, 107] width 24 height 12
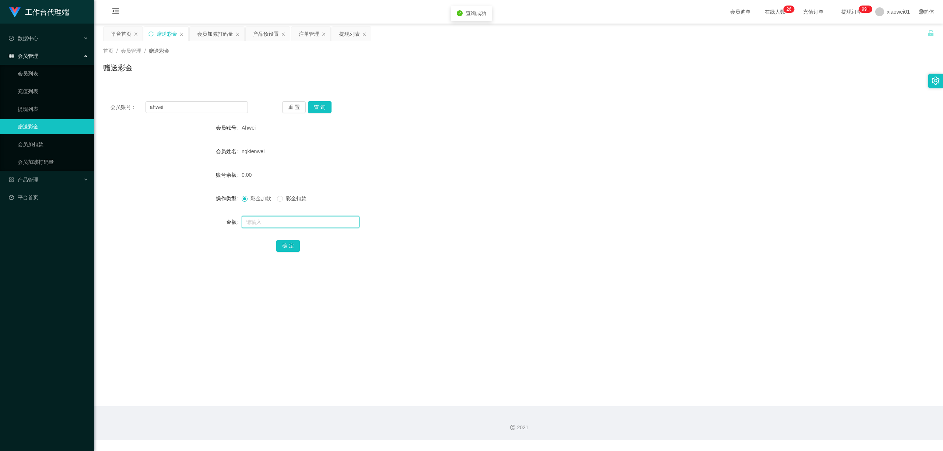
click at [272, 226] on input "text" at bounding box center [301, 222] width 118 height 12
type input "30"
click at [289, 245] on button "确 定" at bounding box center [288, 246] width 24 height 12
click at [267, 29] on div "产品预设置" at bounding box center [266, 34] width 26 height 14
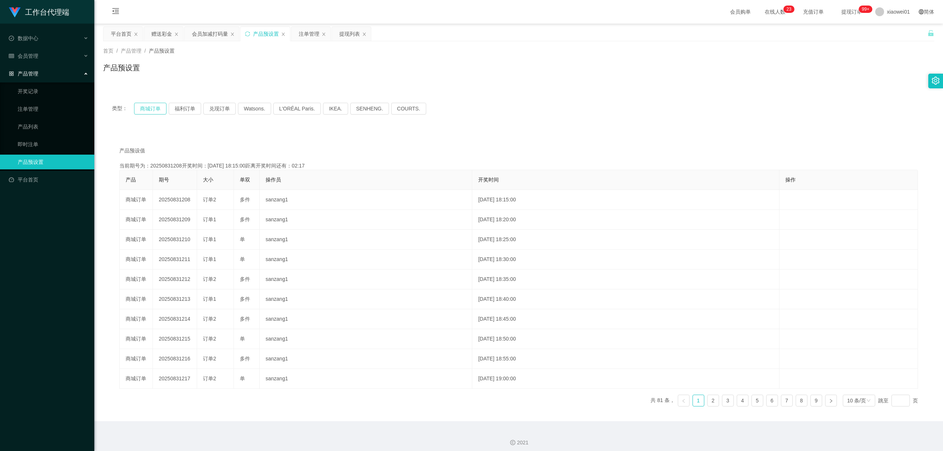
click at [159, 106] on button "商城订单" at bounding box center [150, 109] width 32 height 12
click at [178, 109] on button "福利订单" at bounding box center [185, 109] width 32 height 12
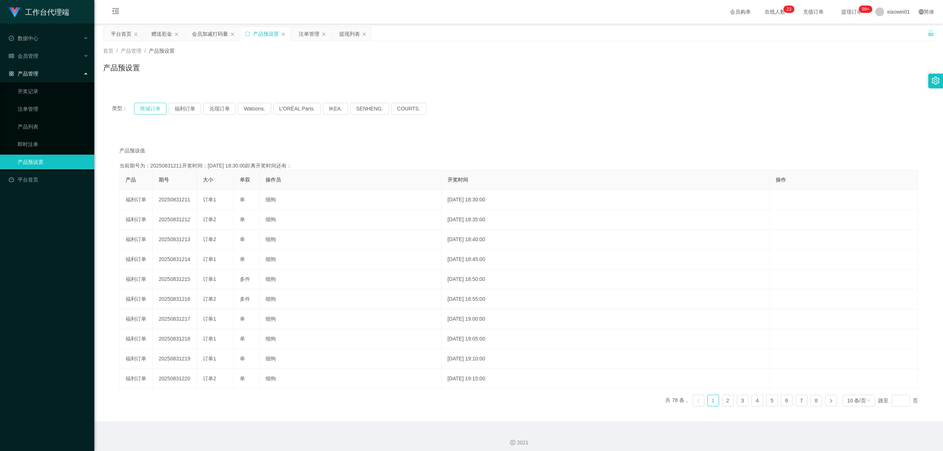
click at [136, 113] on button "商城订单" at bounding box center [150, 109] width 32 height 12
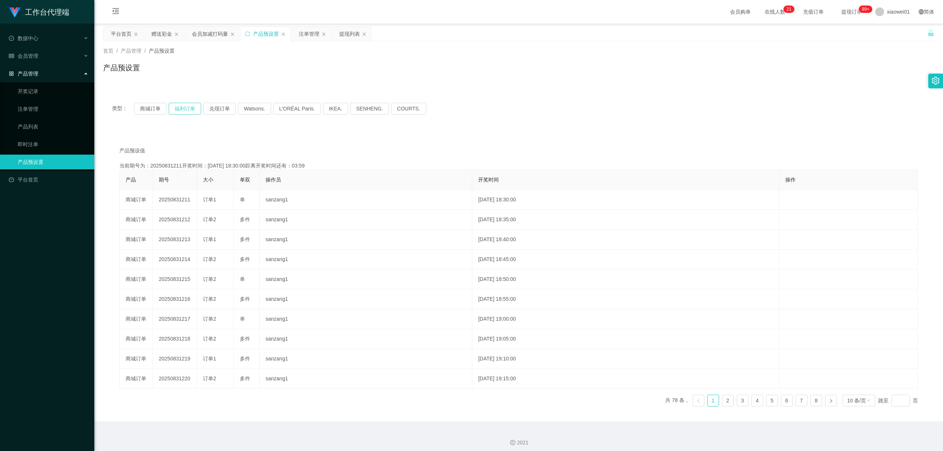
click at [183, 110] on button "福利订单" at bounding box center [185, 109] width 32 height 12
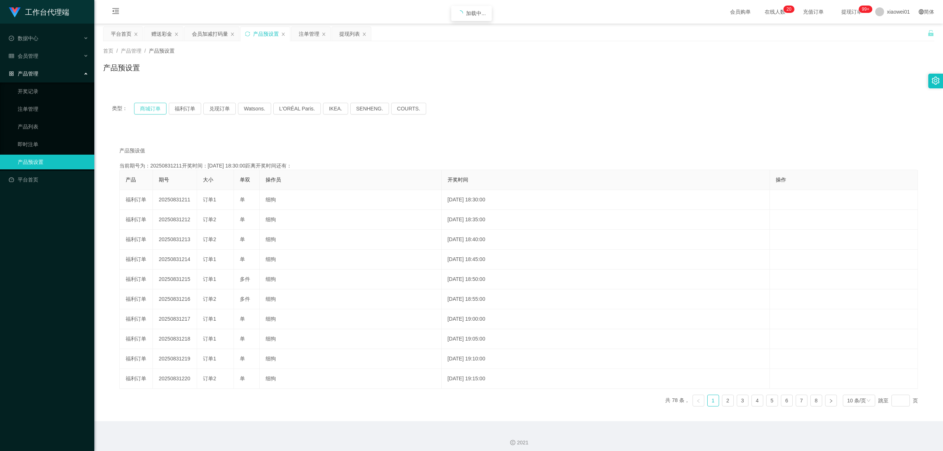
click at [155, 107] on button "商城订单" at bounding box center [150, 109] width 32 height 12
click at [154, 106] on button "商城订单" at bounding box center [150, 109] width 32 height 12
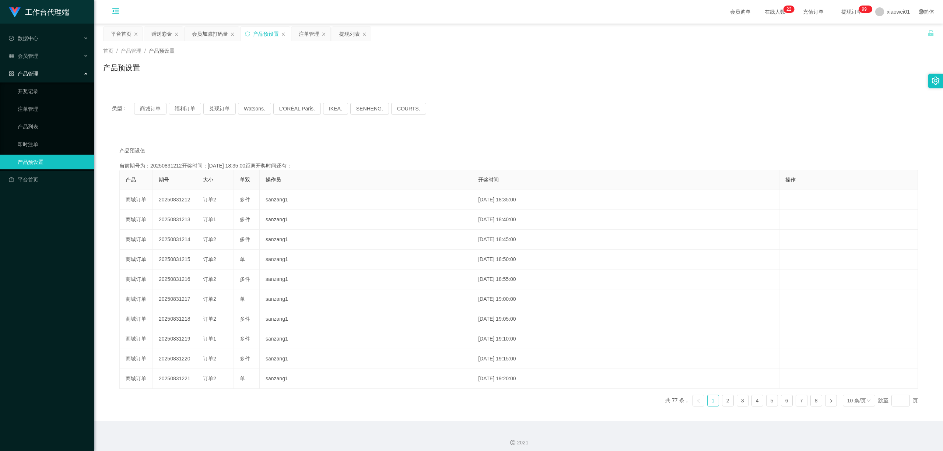
click at [117, 21] on icon "图标: menu-fold" at bounding box center [115, 12] width 25 height 24
click at [144, 27] on div "赠送彩金" at bounding box center [164, 34] width 40 height 15
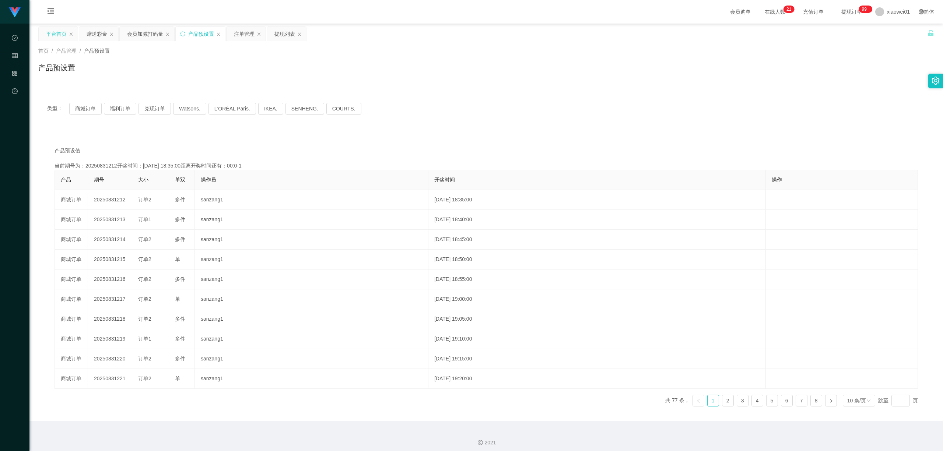
click at [58, 33] on div "平台首页" at bounding box center [56, 34] width 21 height 14
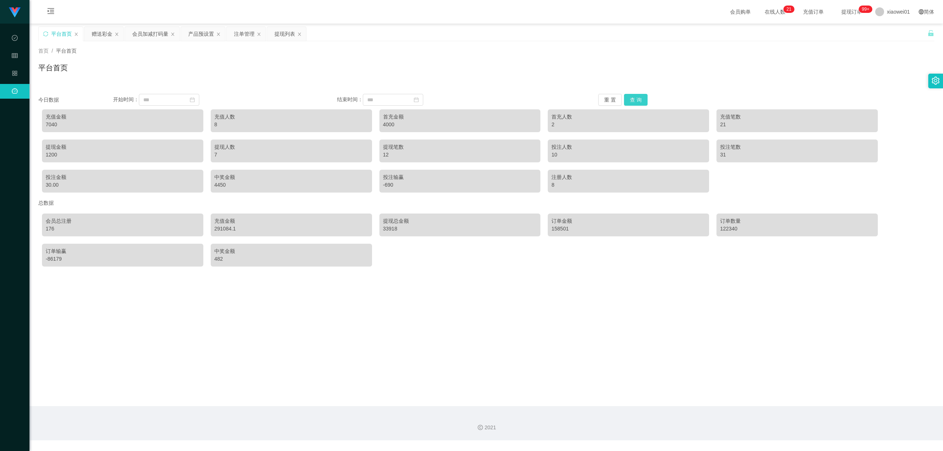
click at [632, 96] on button "查 询" at bounding box center [636, 100] width 24 height 12
click at [635, 95] on button "查 询" at bounding box center [636, 100] width 24 height 12
